Goal: Task Accomplishment & Management: Complete application form

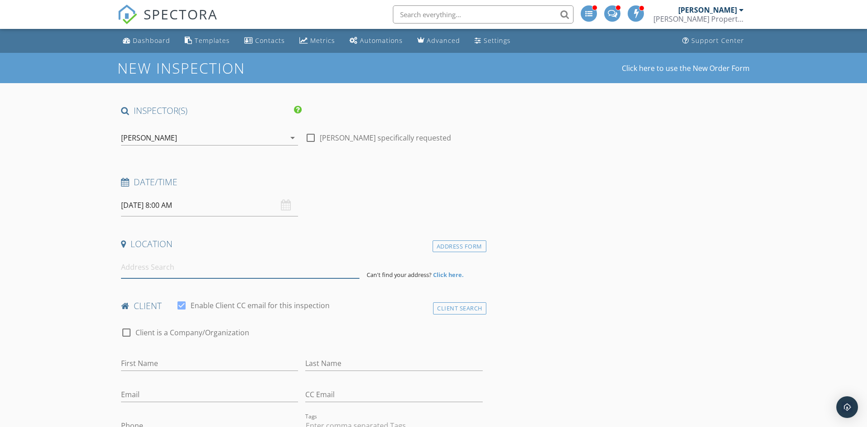
click at [200, 265] on input at bounding box center [240, 267] width 238 height 22
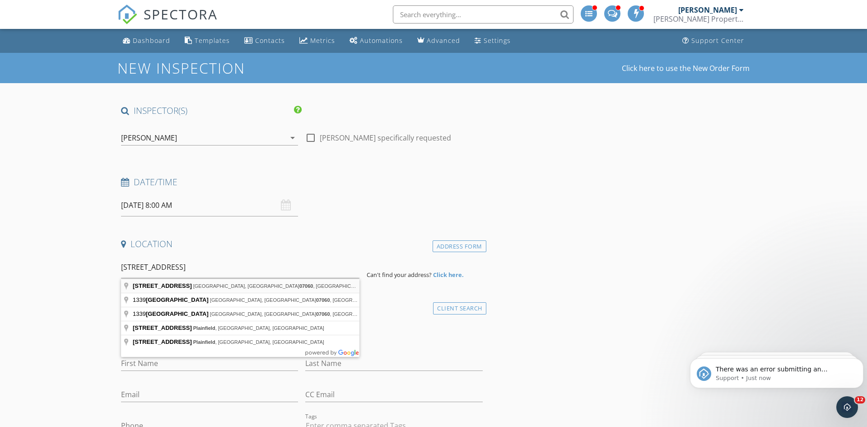
type input "1339 Park Avenue, Plainfield, NJ 07060, USA"
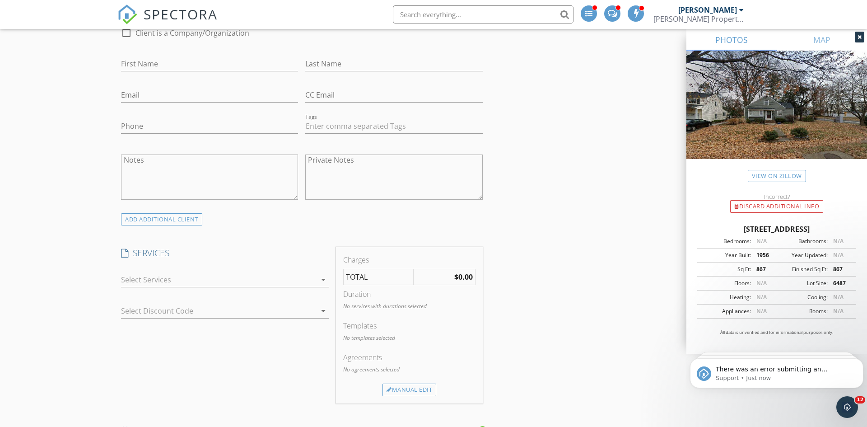
scroll to position [488, 0]
click at [180, 281] on div at bounding box center [218, 275] width 195 height 14
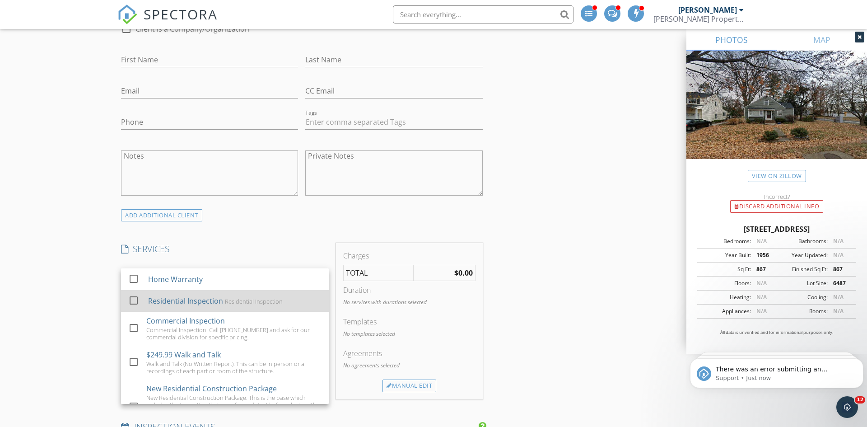
click at [179, 295] on div "Residential Inspection" at bounding box center [185, 300] width 75 height 11
checkbox input "true"
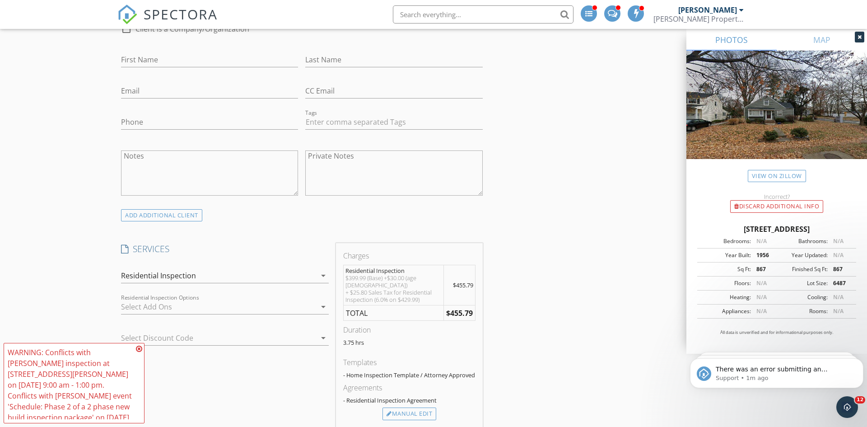
click at [144, 307] on div at bounding box center [218, 306] width 195 height 14
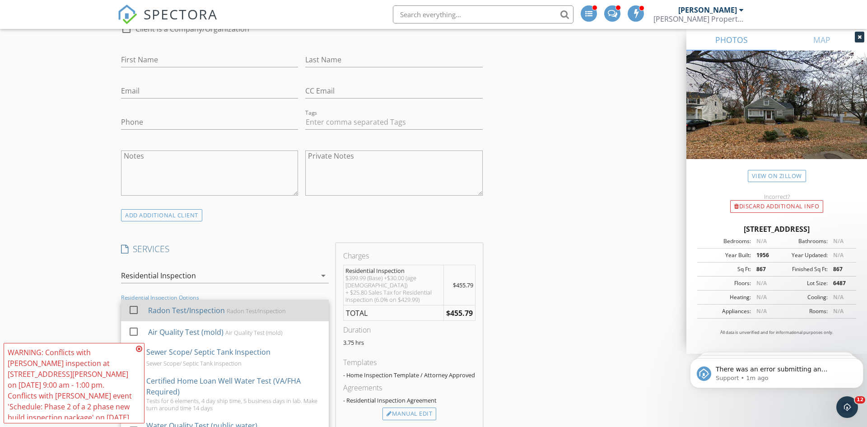
click at [187, 315] on div "Radon Test/Inspection" at bounding box center [186, 310] width 77 height 11
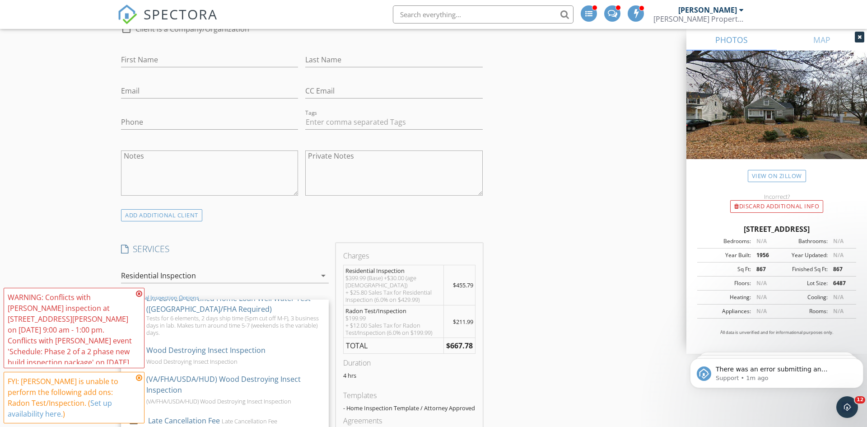
scroll to position [152, 0]
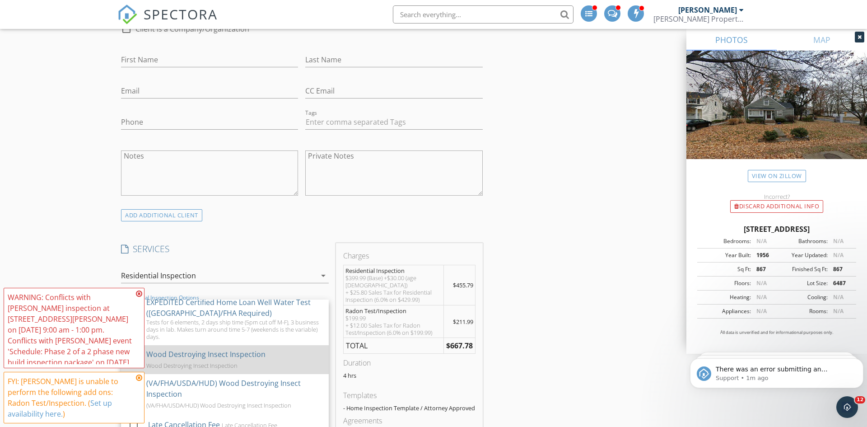
click at [220, 358] on div "Wood Destroying Insect Inspection" at bounding box center [205, 353] width 119 height 11
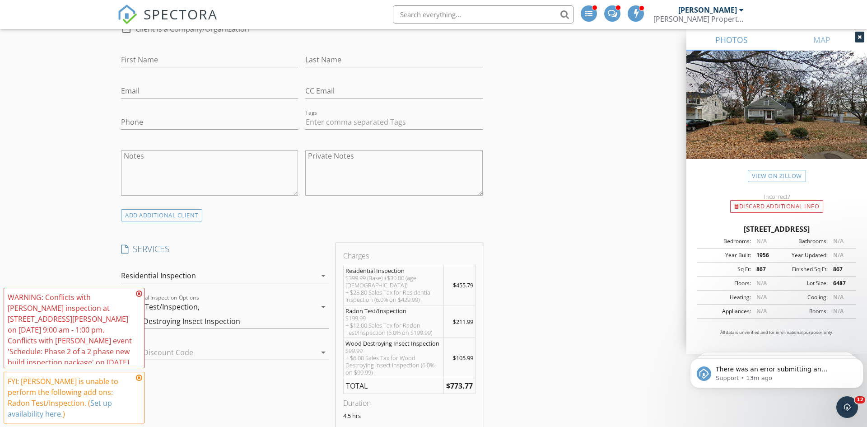
click at [712, 11] on div "[PERSON_NAME]" at bounding box center [707, 9] width 59 height 9
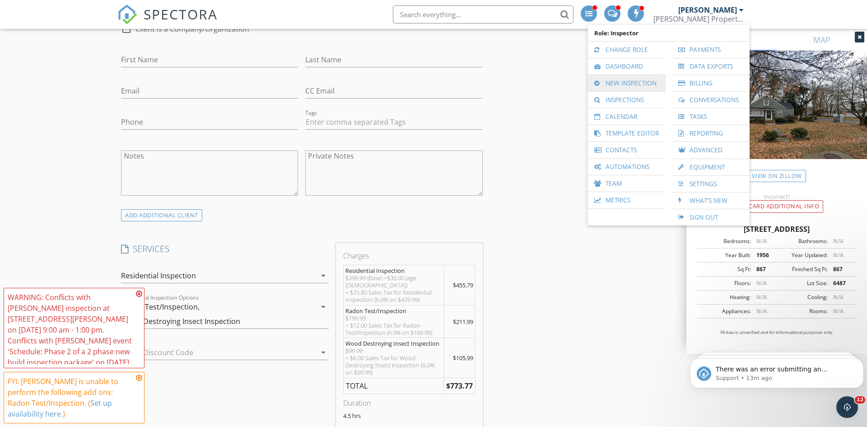
click at [608, 87] on link "New Inspection" at bounding box center [626, 83] width 69 height 16
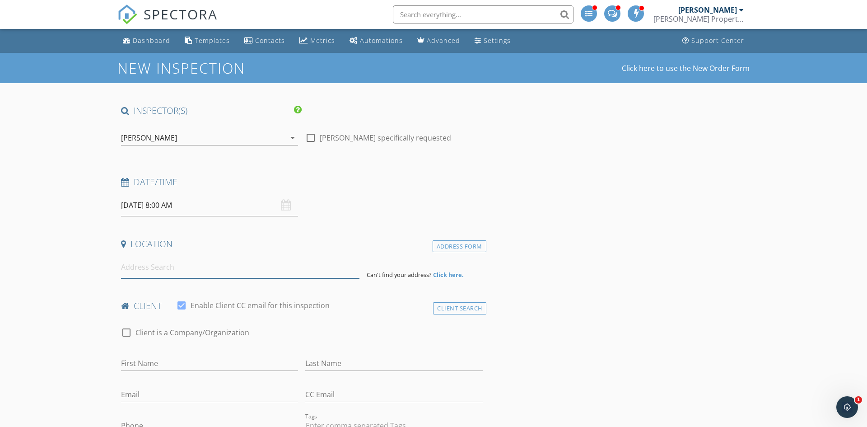
click at [141, 263] on input at bounding box center [240, 267] width 238 height 22
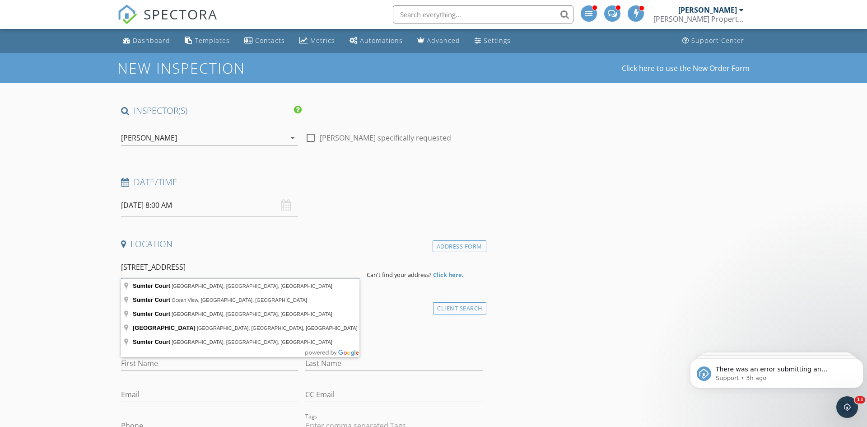
drag, startPoint x: 240, startPoint y: 265, endPoint x: 48, endPoint y: 264, distance: 191.4
type input "13788 Sumter court 33414"
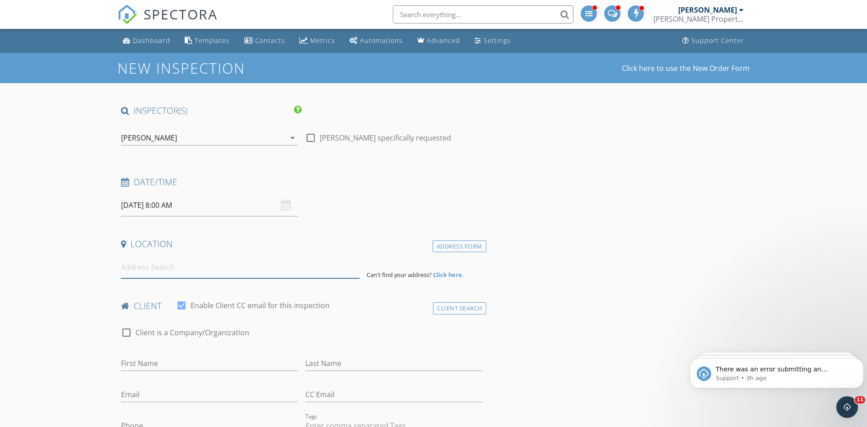
paste input "13788 Dunster Court, Wellington, FL 33414"
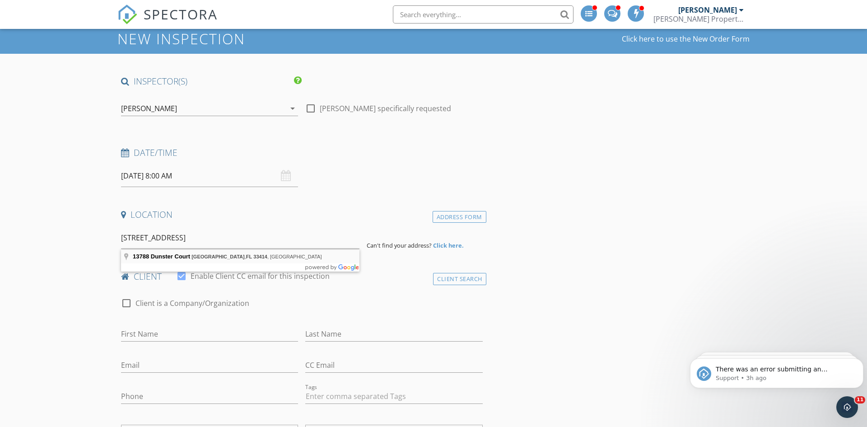
type input "13788 Dunster Court, Wellington, FL 33414, USA"
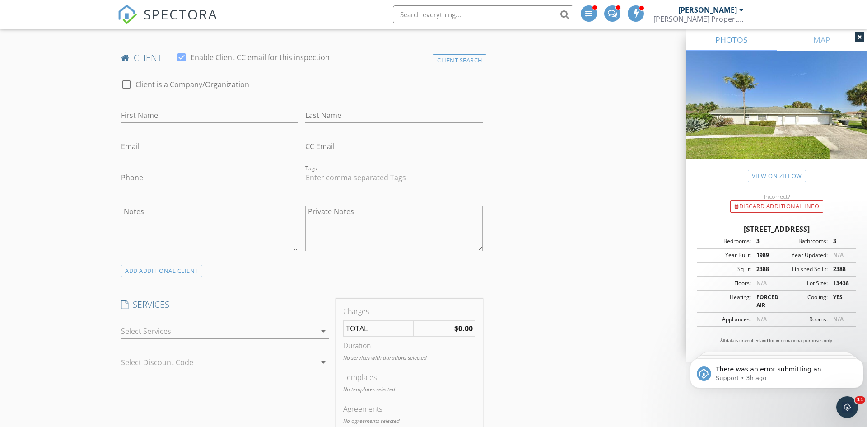
scroll to position [441, 0]
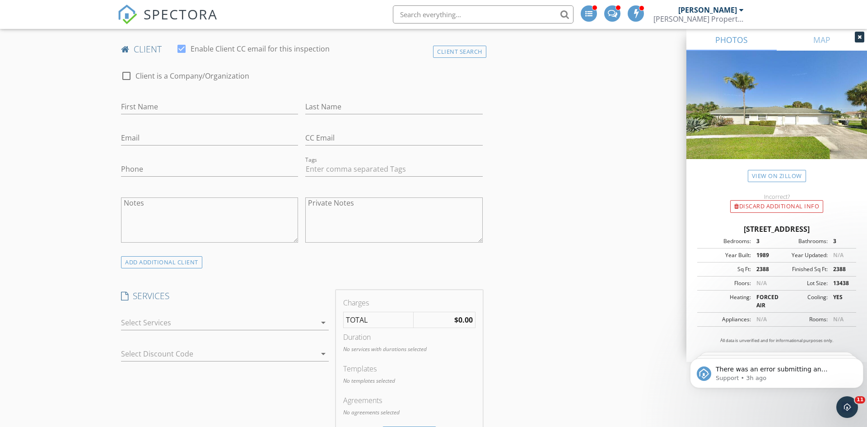
click at [253, 327] on div at bounding box center [218, 322] width 195 height 14
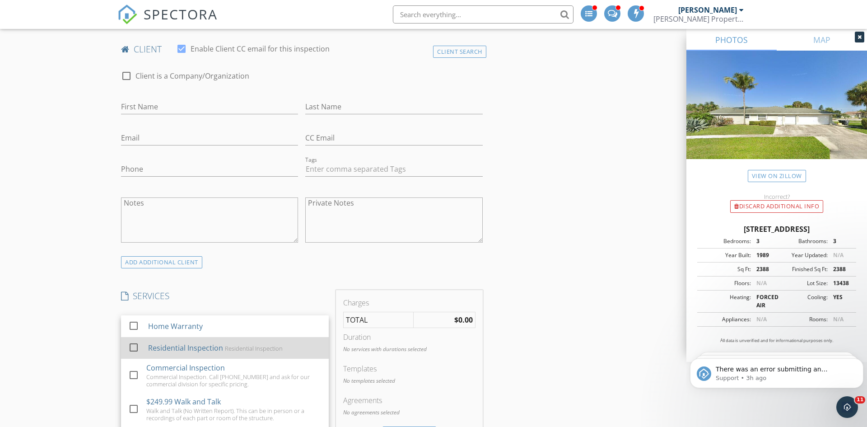
click at [250, 347] on div "Residential Inspection" at bounding box center [254, 347] width 58 height 7
checkbox input "true"
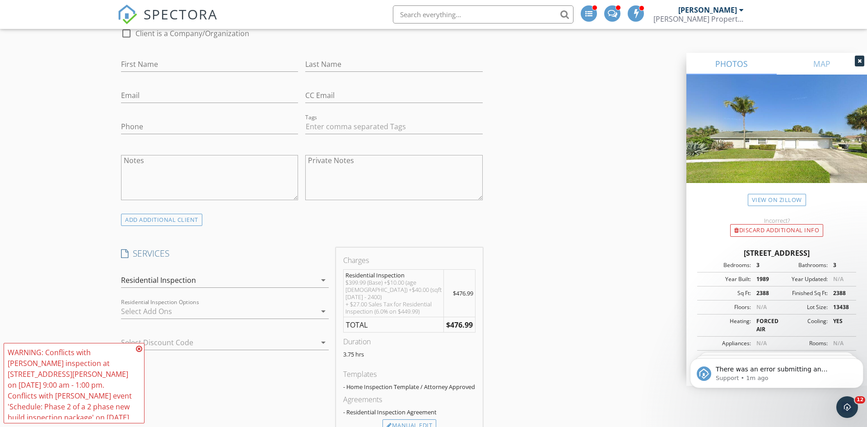
scroll to position [0, 0]
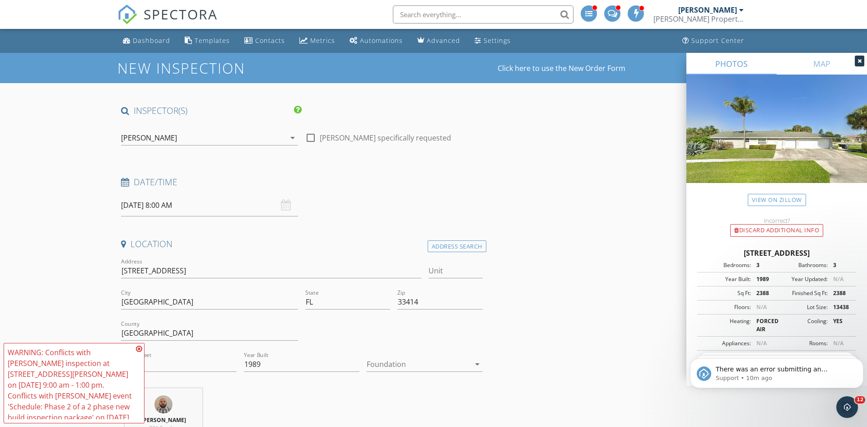
click at [518, 24] on li at bounding box center [480, 14] width 193 height 29
click at [514, 20] on input "text" at bounding box center [483, 14] width 181 height 18
click at [704, 11] on div "[PERSON_NAME]" at bounding box center [707, 9] width 59 height 9
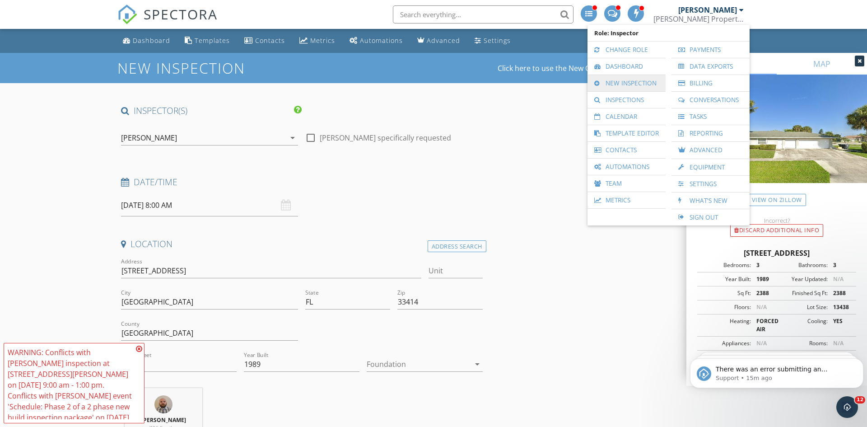
click at [604, 82] on link "New Inspection" at bounding box center [626, 83] width 69 height 16
